Goal: Task Accomplishment & Management: Use online tool/utility

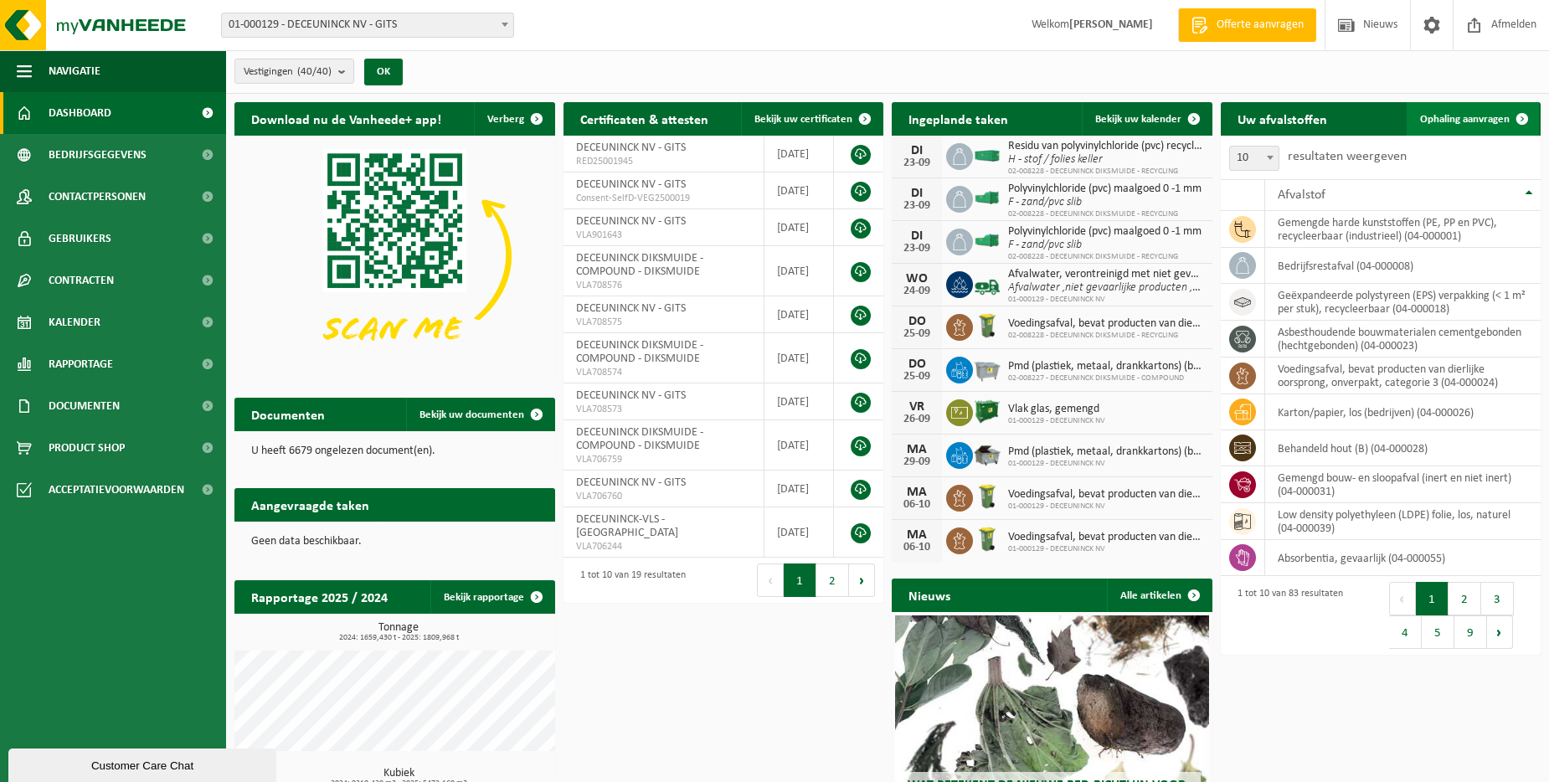
click at [1470, 121] on span "Ophaling aanvragen" at bounding box center [1465, 119] width 90 height 11
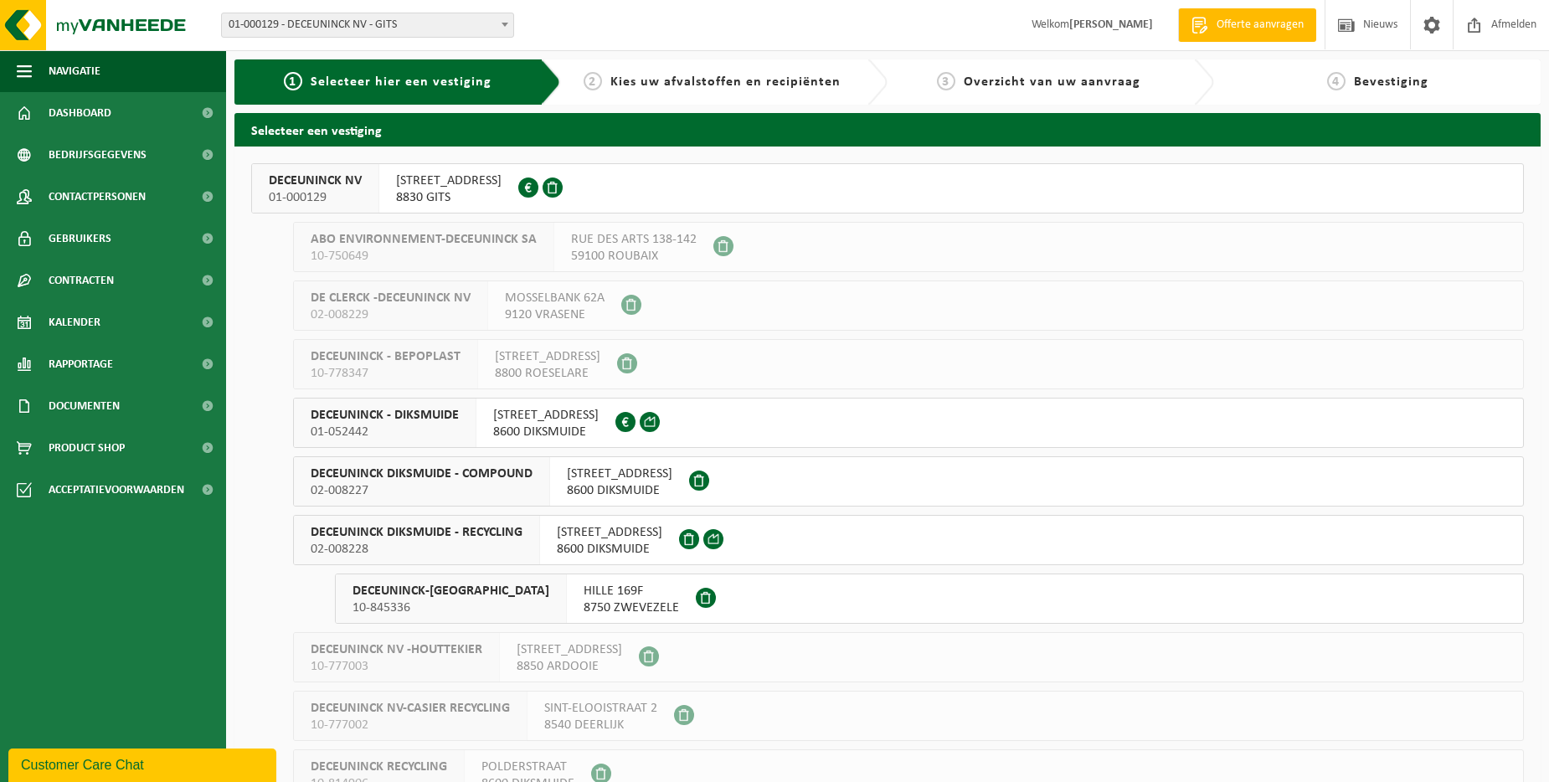
click at [509, 23] on span at bounding box center [505, 24] width 17 height 22
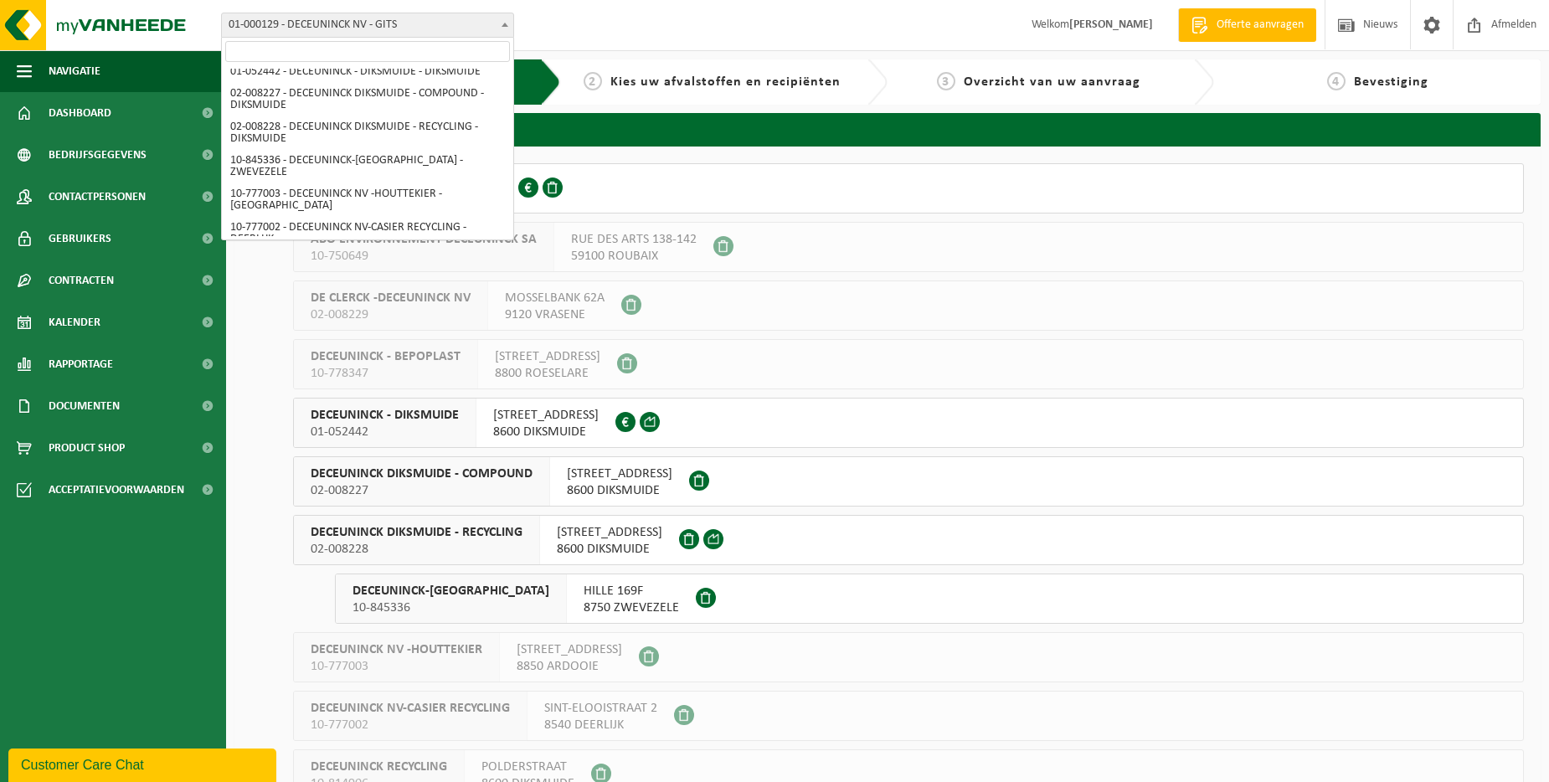
scroll to position [84, 0]
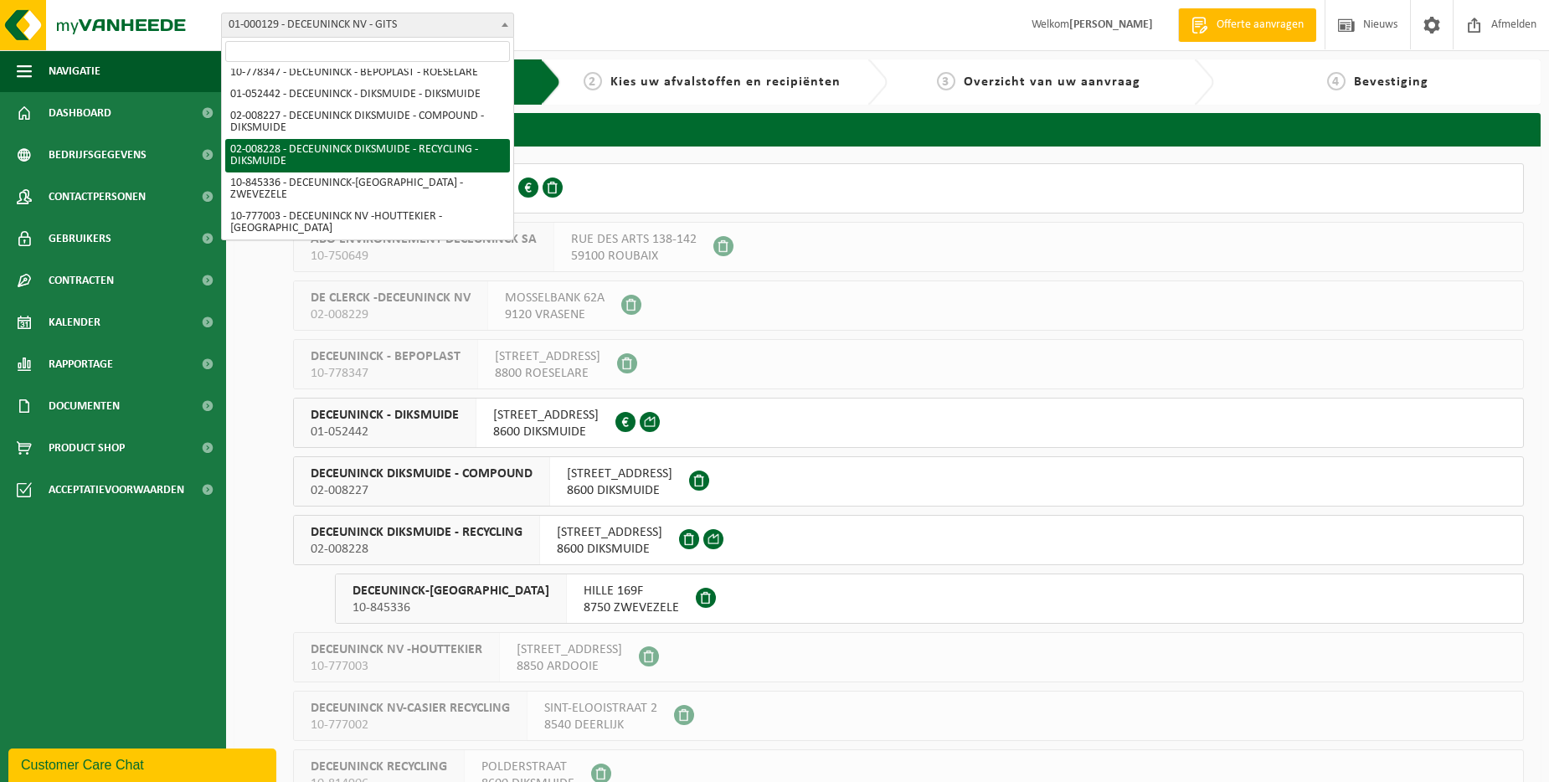
select select "1119"
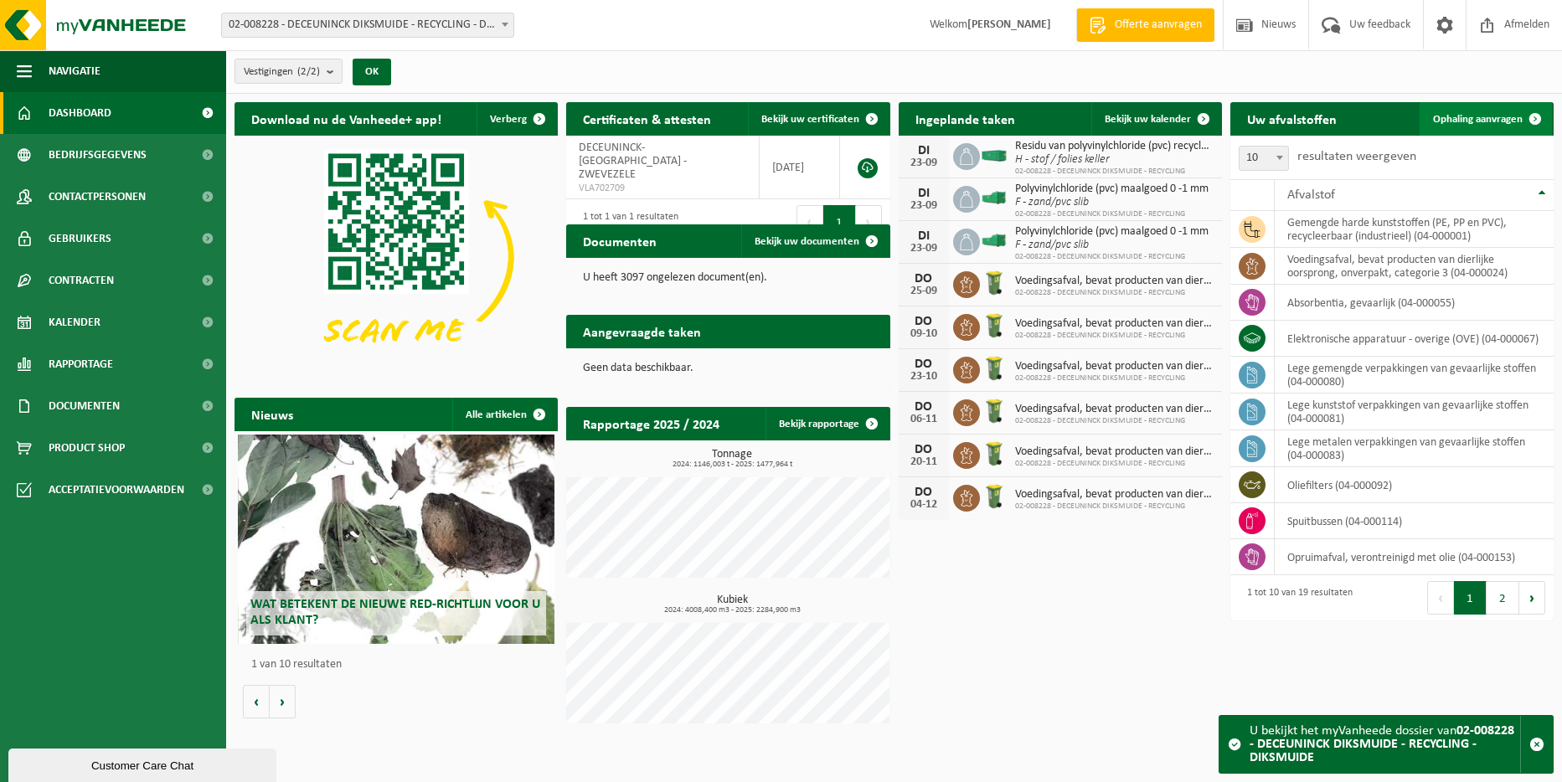
click at [1472, 111] on link "Ophaling aanvragen" at bounding box center [1485, 118] width 132 height 33
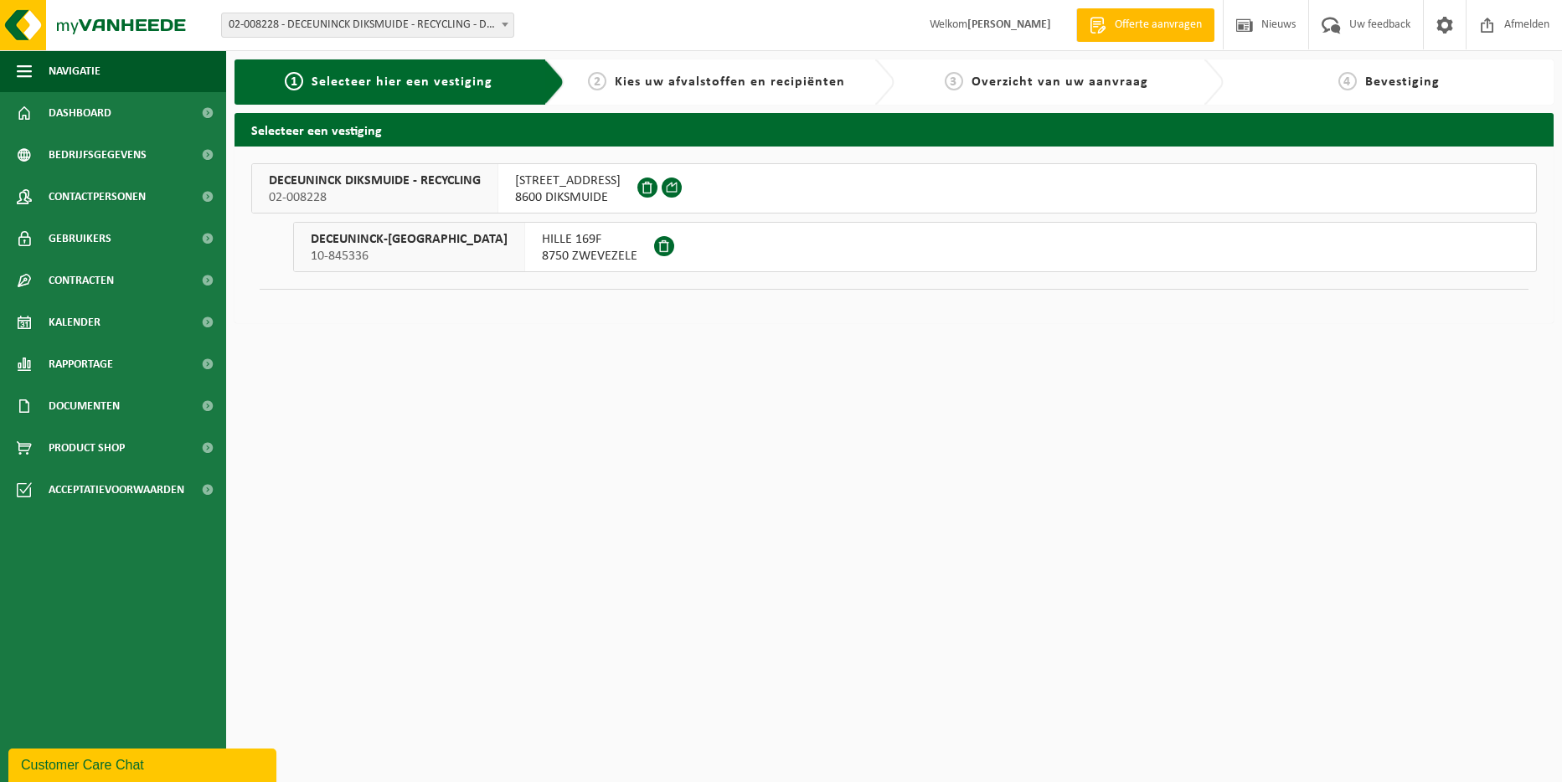
click at [414, 176] on span "DECEUNINCK DIKSMUIDE - RECYCLING" at bounding box center [375, 180] width 212 height 17
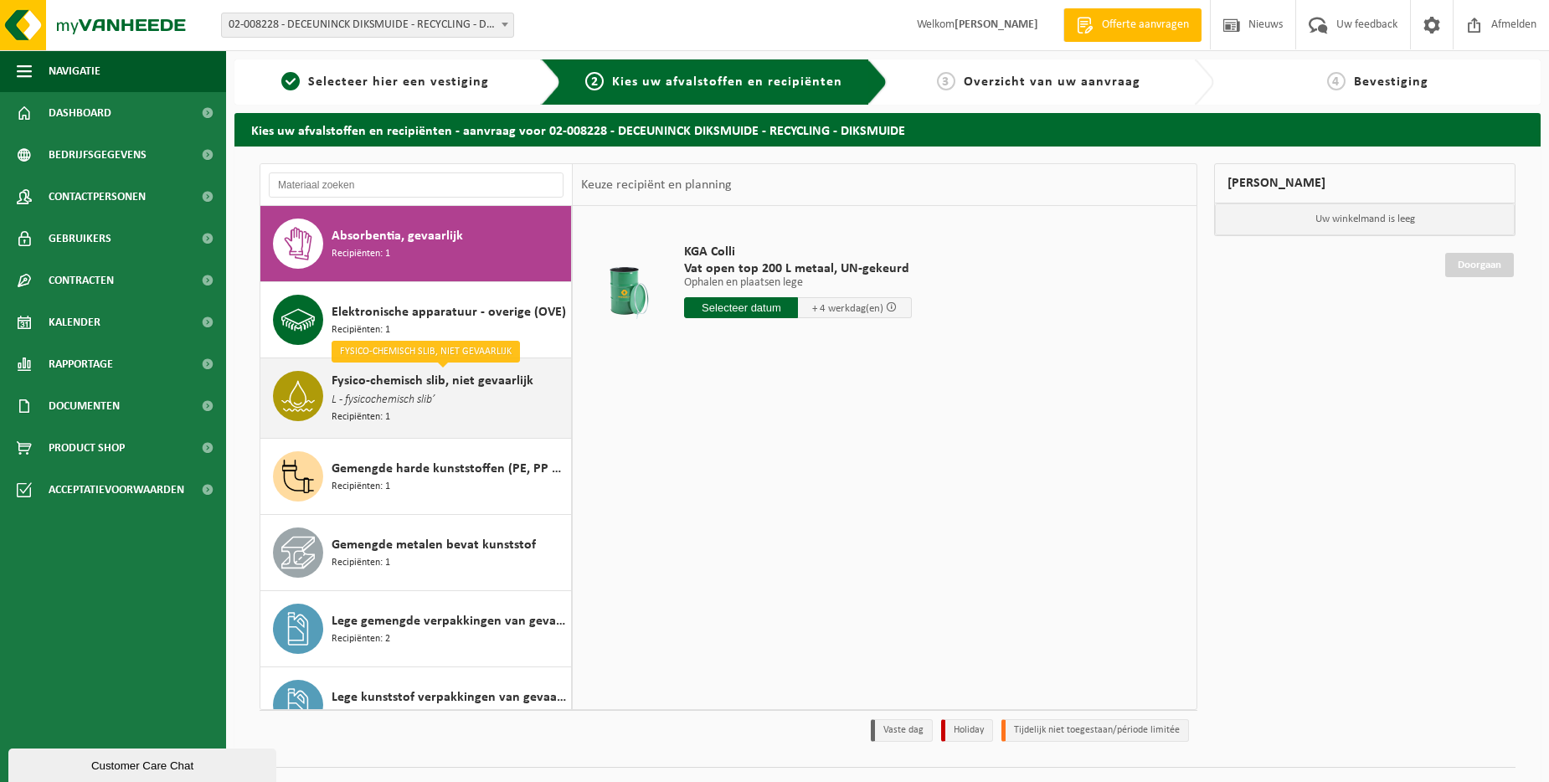
click at [362, 393] on span "L - fysicochemisch slib’" at bounding box center [383, 400] width 103 height 18
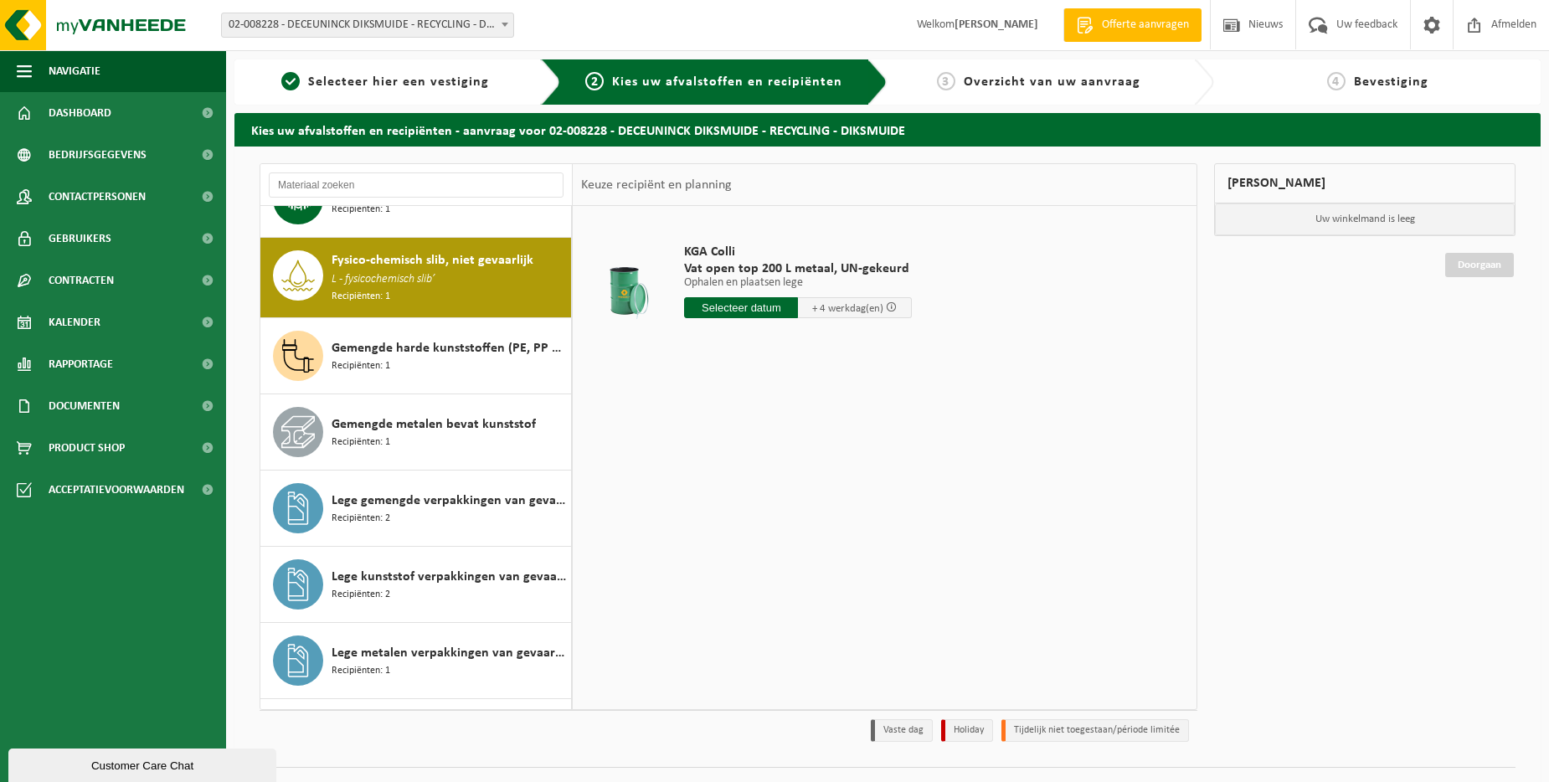
scroll to position [152, 0]
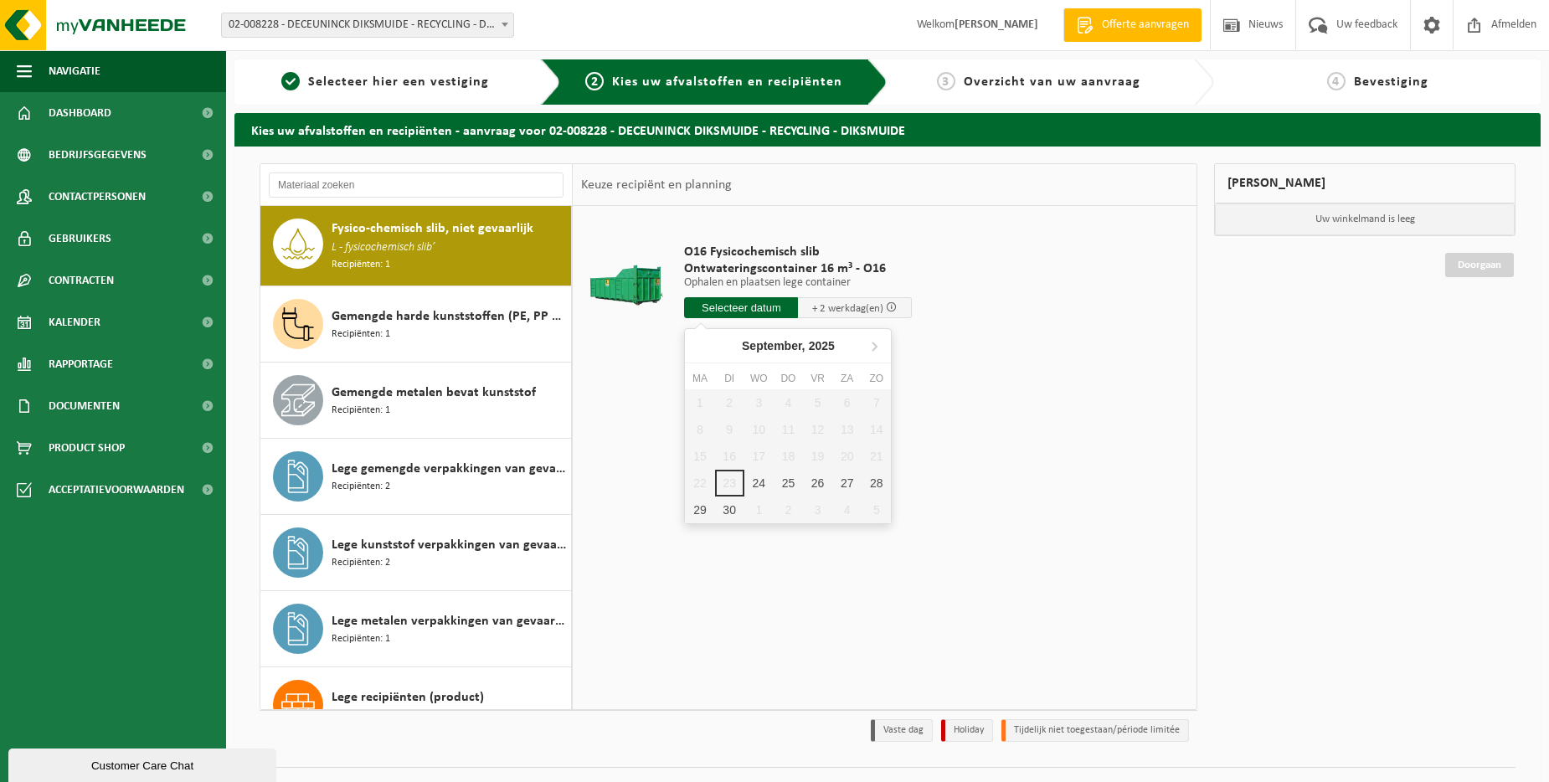
click at [725, 308] on input "text" at bounding box center [741, 307] width 114 height 21
click at [759, 475] on div "24" at bounding box center [758, 483] width 29 height 27
type input "Van 2025-09-24"
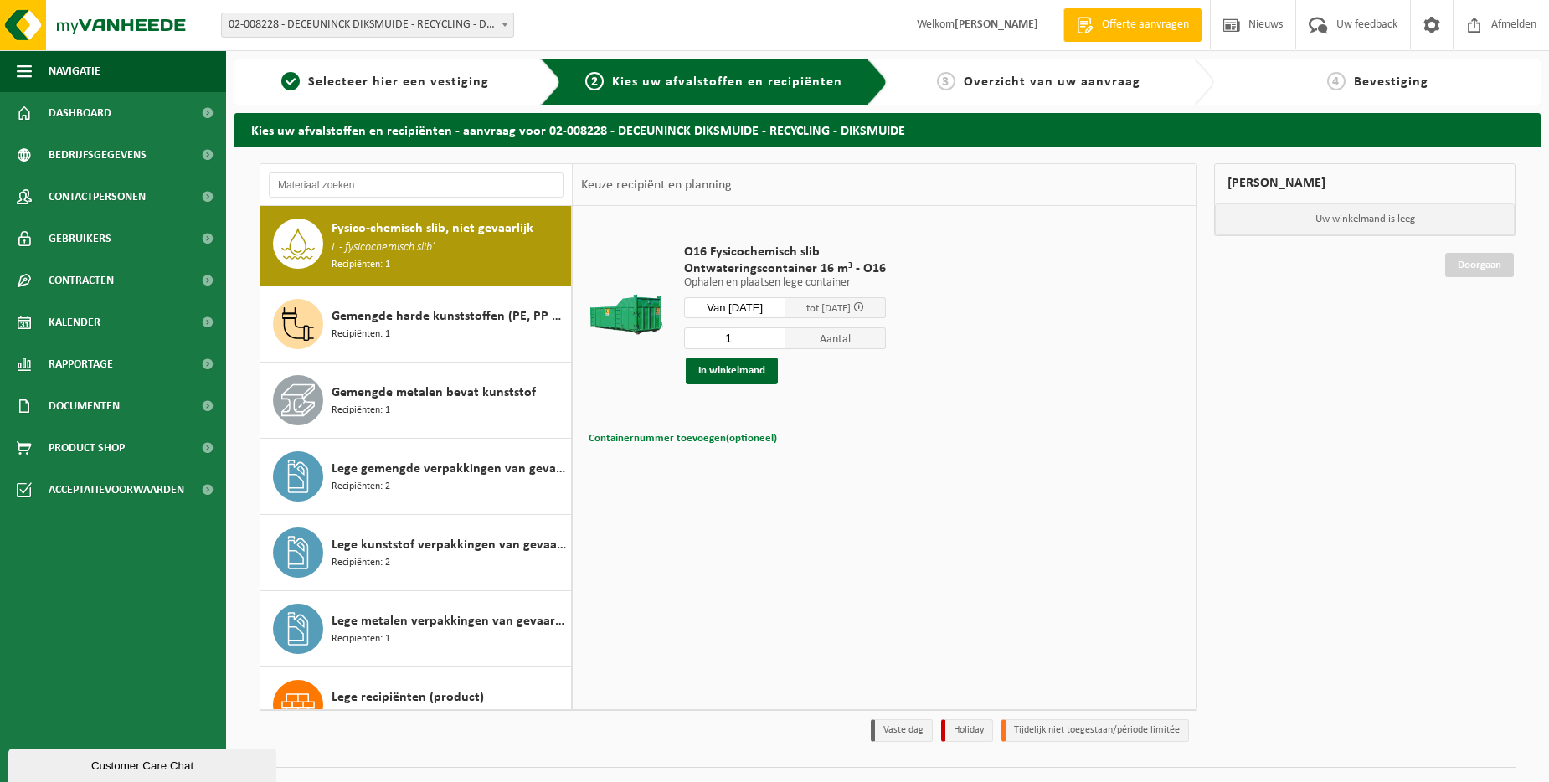
click at [735, 422] on div "Containernummer toevoegen(optioneel) Annuleren" at bounding box center [884, 438] width 607 height 49
click at [731, 436] on span "Containernummer toevoegen(optioneel)" at bounding box center [683, 438] width 188 height 11
type input "O16-110"
click at [696, 368] on button "In winkelmand" at bounding box center [732, 371] width 92 height 27
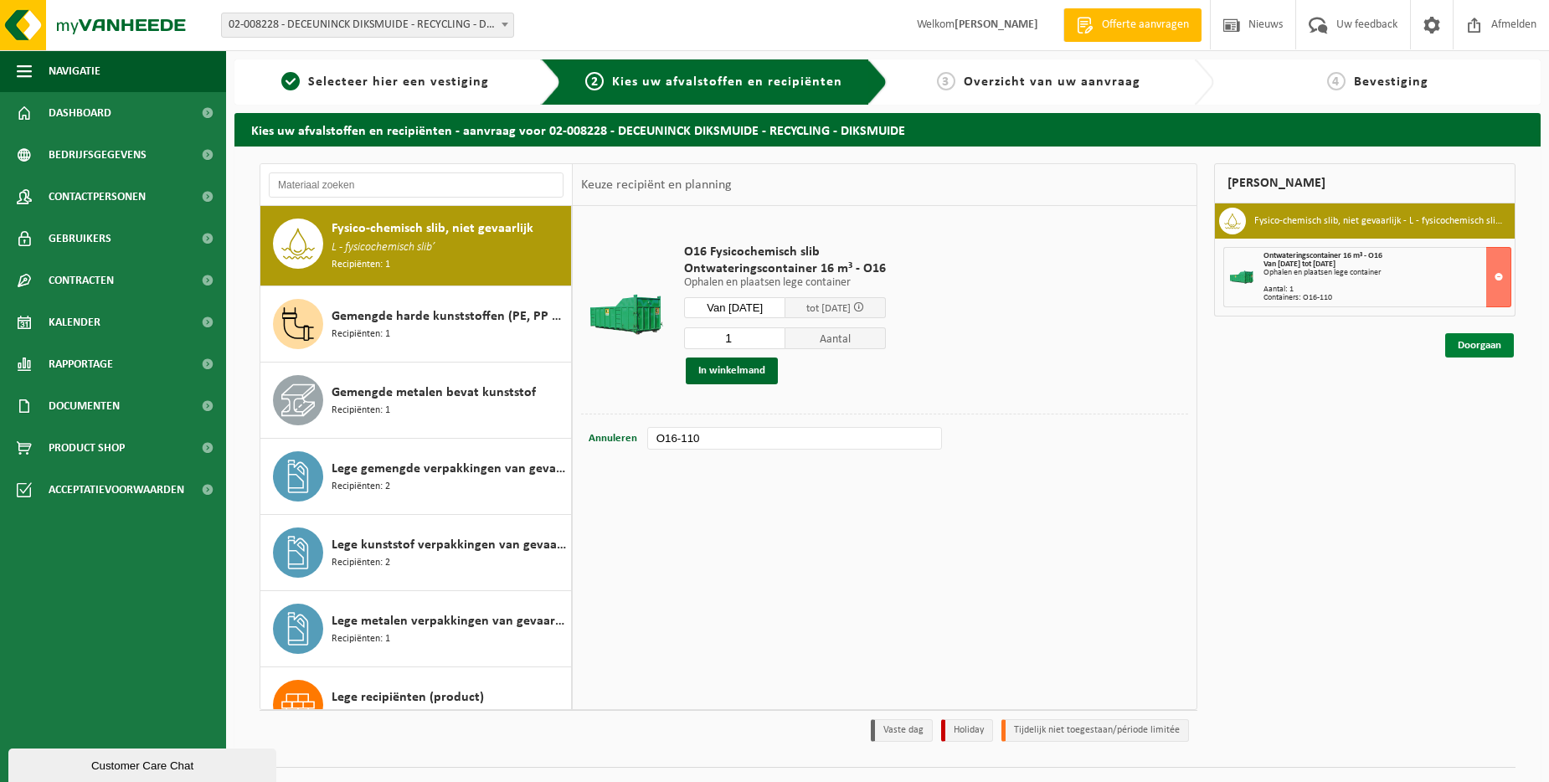
click at [1476, 349] on link "Doorgaan" at bounding box center [1479, 345] width 69 height 24
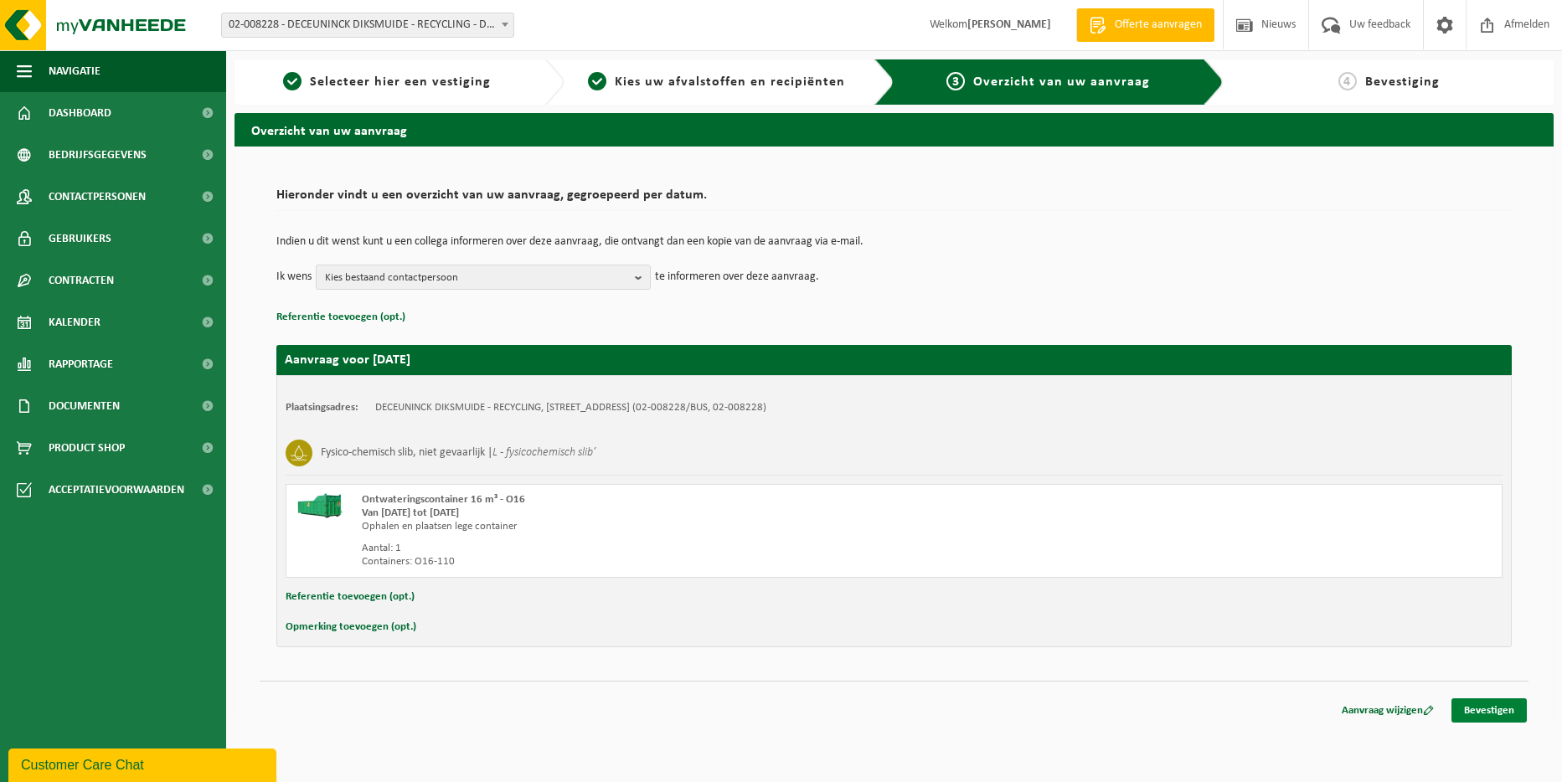
click at [1499, 702] on link "Bevestigen" at bounding box center [1488, 710] width 75 height 24
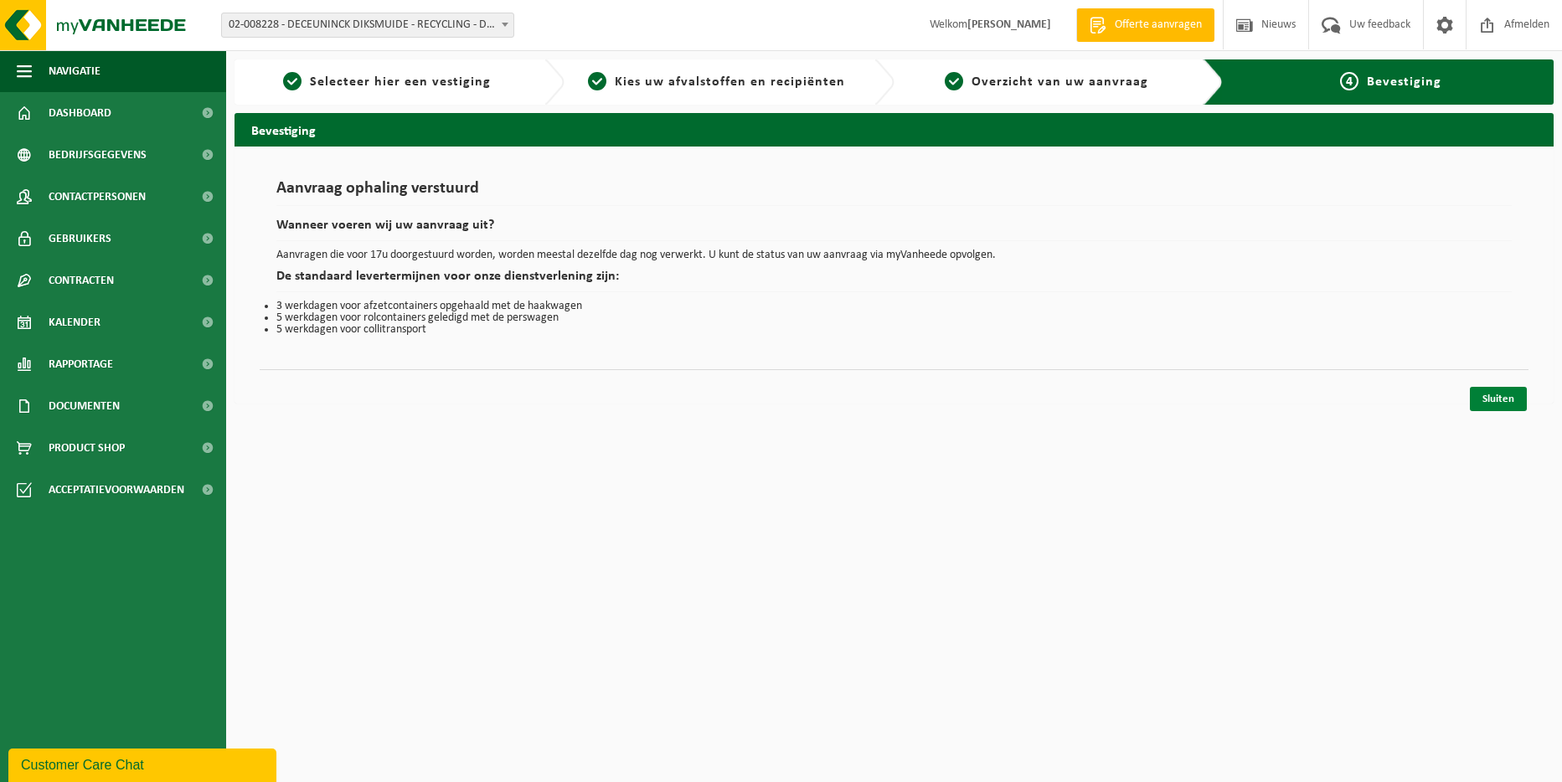
click at [1494, 395] on link "Sluiten" at bounding box center [1498, 399] width 57 height 24
